Goal: Task Accomplishment & Management: Manage account settings

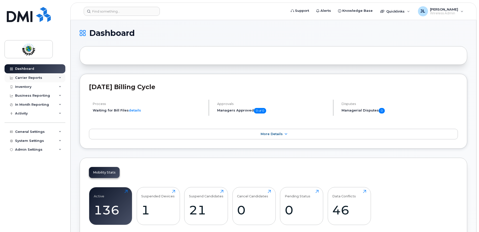
click at [38, 79] on div "Carrier Reports" at bounding box center [28, 78] width 27 height 4
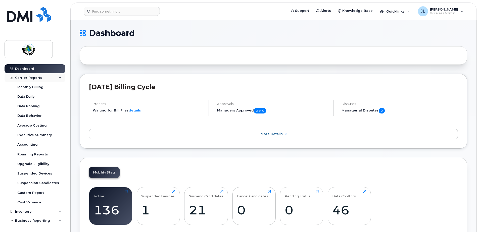
click at [33, 78] on div "Carrier Reports" at bounding box center [28, 78] width 27 height 4
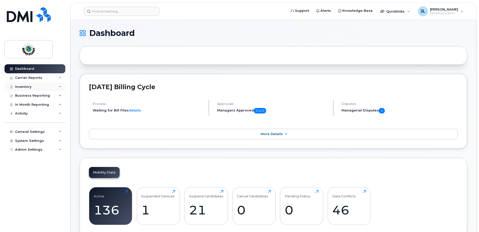
click at [32, 88] on div "Inventory" at bounding box center [35, 86] width 61 height 9
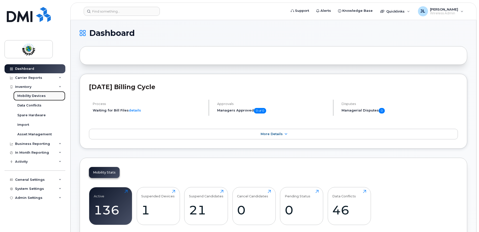
click at [33, 97] on div "Mobility Devices" at bounding box center [31, 96] width 28 height 5
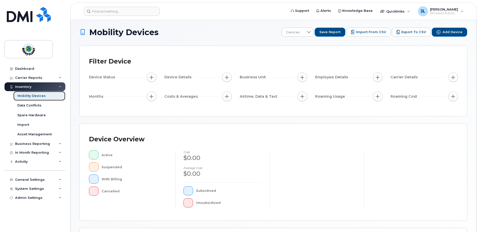
scroll to position [100, 0]
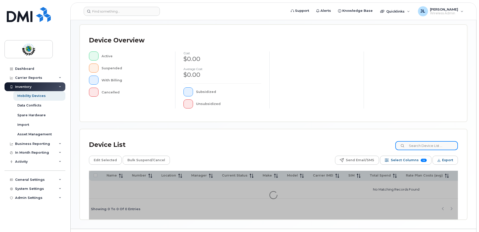
click at [423, 143] on input at bounding box center [426, 145] width 63 height 9
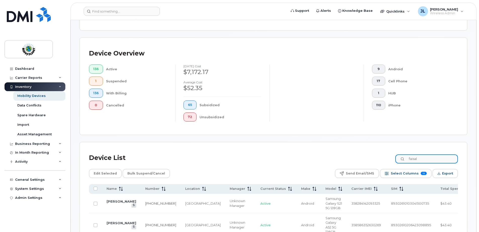
scroll to position [113, 0]
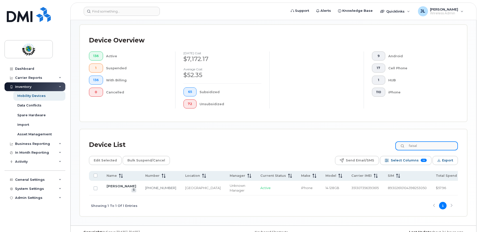
drag, startPoint x: 408, startPoint y: 144, endPoint x: 371, endPoint y: 144, distance: 36.2
click at [375, 144] on div "Device List faisal" at bounding box center [273, 144] width 369 height 13
click at [146, 190] on link "604-499-4090" at bounding box center [161, 188] width 31 height 4
click at [29, 95] on div "Mobility Devices" at bounding box center [31, 96] width 28 height 5
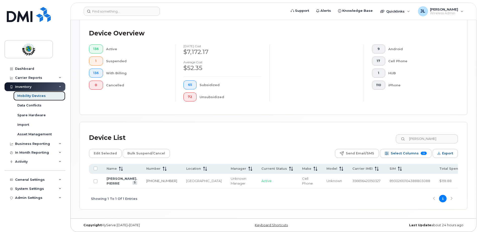
scroll to position [126, 0]
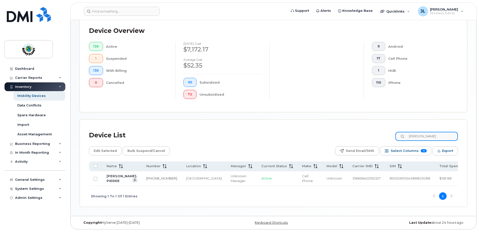
drag, startPoint x: 429, startPoint y: 135, endPoint x: 399, endPoint y: 133, distance: 30.4
click at [400, 135] on input "cathy" at bounding box center [426, 136] width 63 height 9
type input "marc"
click at [109, 174] on link "Marc Richard" at bounding box center [121, 176] width 30 height 4
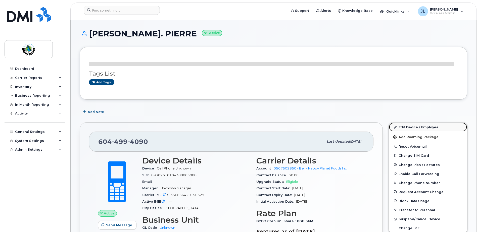
click at [420, 126] on link "Edit Device / Employee" at bounding box center [428, 127] width 78 height 9
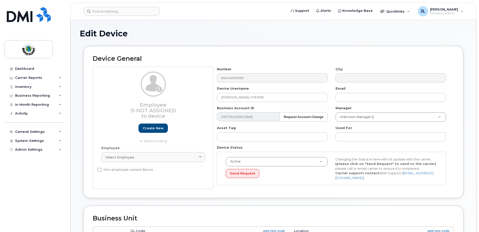
select select "29530514"
select select "29530515"
click at [264, 97] on input "[PERSON_NAME]. PIERRE" at bounding box center [272, 97] width 110 height 9
drag, startPoint x: 270, startPoint y: 98, endPoint x: 204, endPoint y: 100, distance: 65.8
click at [204, 100] on div "Employee Is not assigned to device Create new or select existing Employee Selec…" at bounding box center [273, 128] width 361 height 122
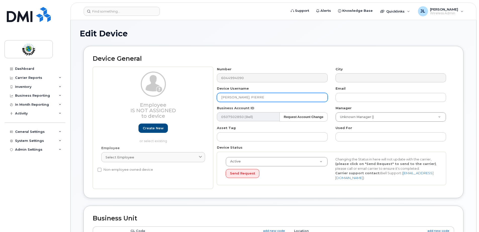
click at [236, 100] on input "[PERSON_NAME]. PIERRE" at bounding box center [272, 97] width 110 height 9
drag, startPoint x: 251, startPoint y: 98, endPoint x: 207, endPoint y: 97, distance: 44.5
click at [208, 98] on div "Employee Is not assigned to device Create new or select existing Employee Selec…" at bounding box center [273, 128] width 361 height 122
type input "Daypinder [PERSON_NAME]"
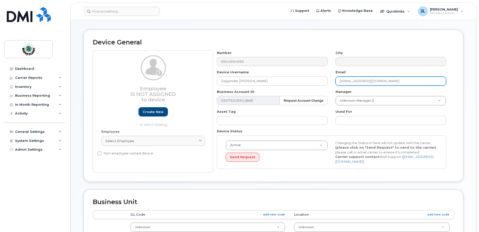
scroll to position [25, 0]
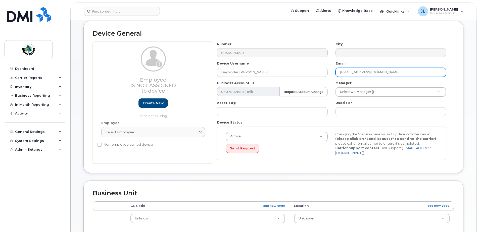
type input "[EMAIL_ADDRESS][DOMAIN_NAME]"
click at [199, 166] on div "Device General Employee Is not assigned to device Create new or select existing…" at bounding box center [273, 97] width 380 height 152
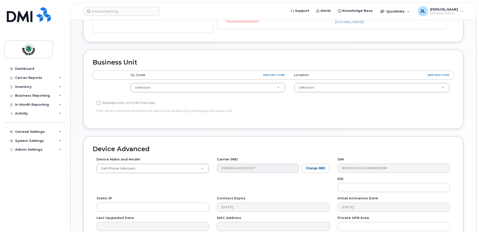
scroll to position [201, 0]
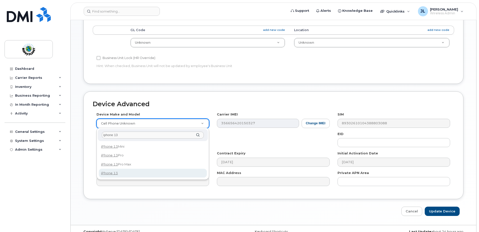
type input "iphone 13"
select select "2612"
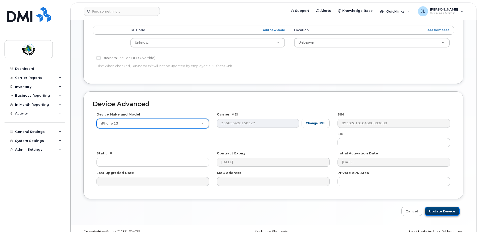
click at [441, 212] on input "Update Device" at bounding box center [441, 211] width 35 height 9
type input "Saving..."
